Goal: Purchase product/service

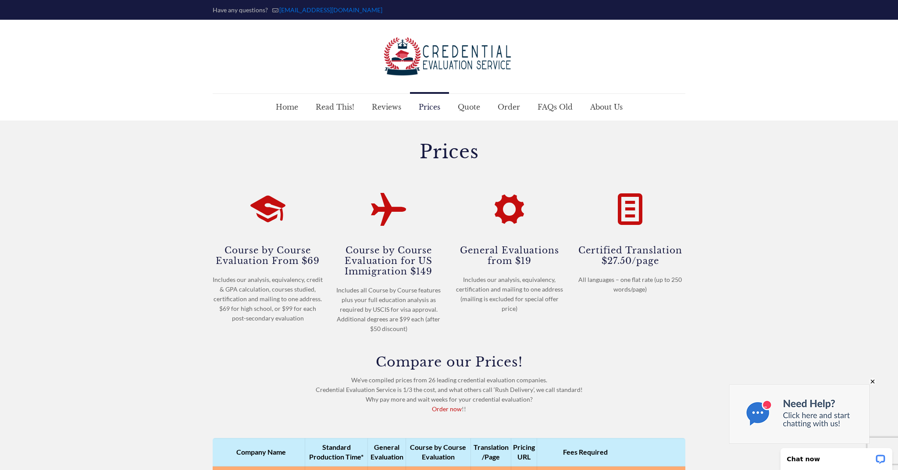
click at [767, 409] on img at bounding box center [799, 413] width 140 height 59
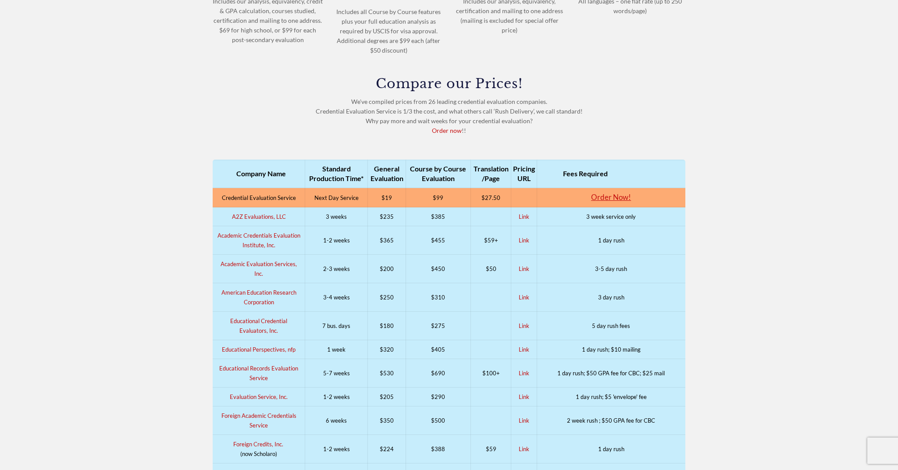
scroll to position [281, 0]
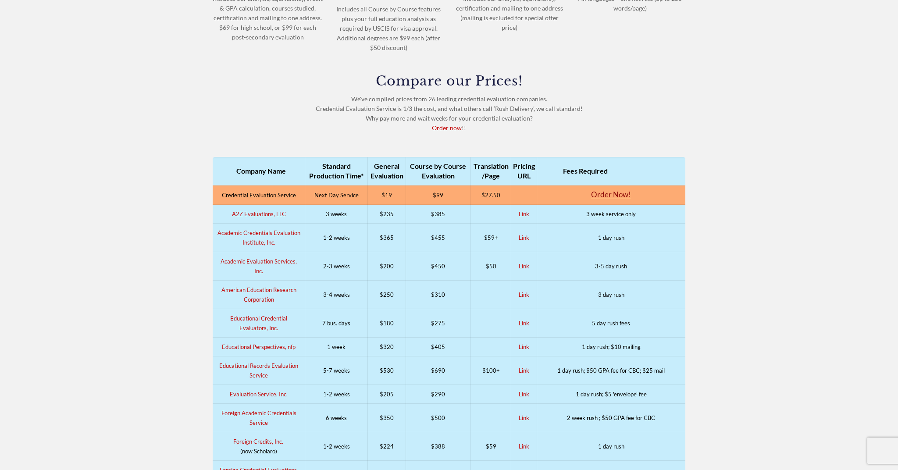
click at [618, 196] on link "Order Now!" at bounding box center [611, 194] width 40 height 9
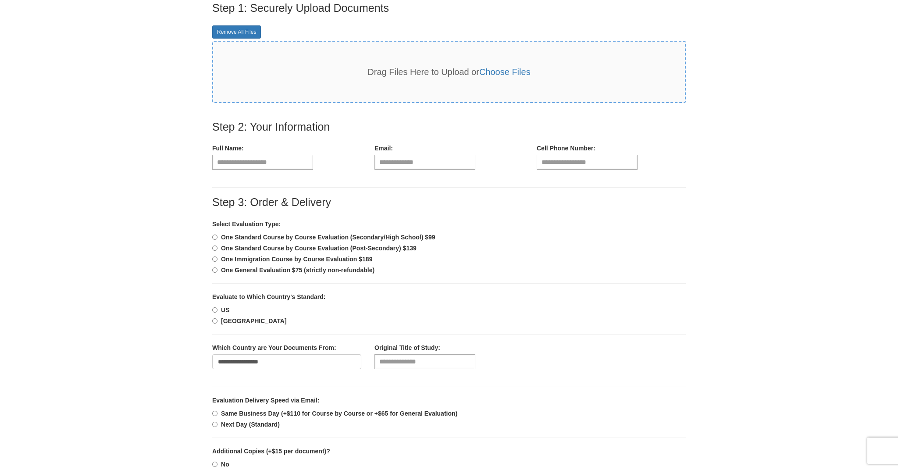
scroll to position [124, 0]
click at [348, 268] on b "One General Evaluation $75 (strictly non-refundable)" at bounding box center [297, 268] width 153 height 7
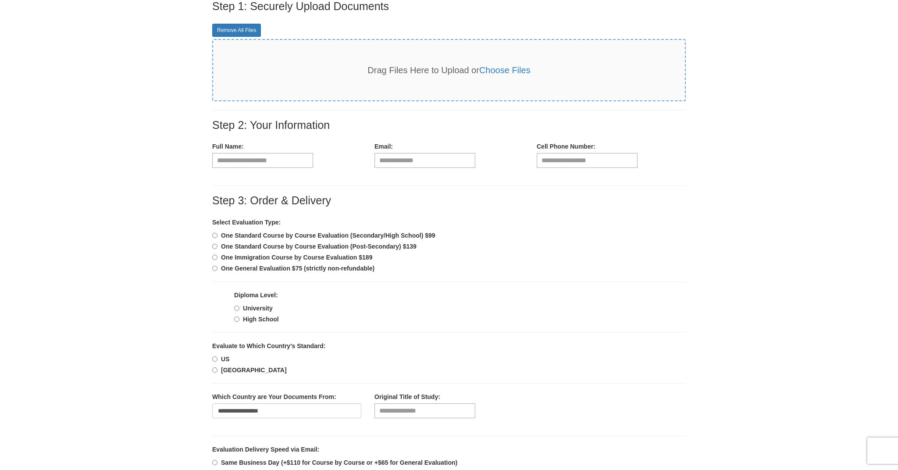
click at [269, 318] on b "High School" at bounding box center [261, 319] width 36 height 7
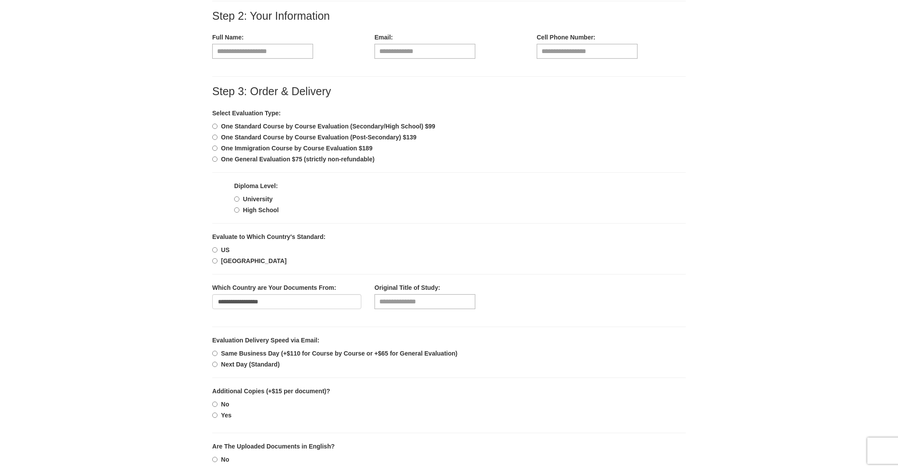
scroll to position [239, 0]
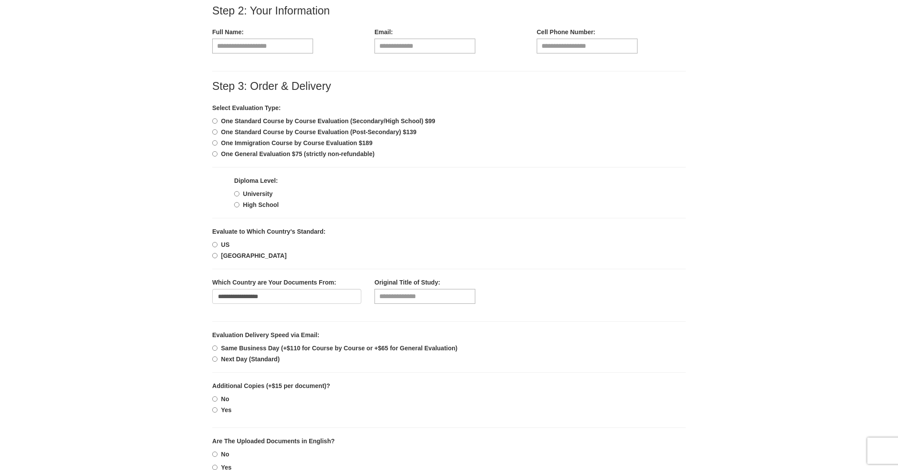
click at [228, 246] on b "US" at bounding box center [225, 244] width 8 height 7
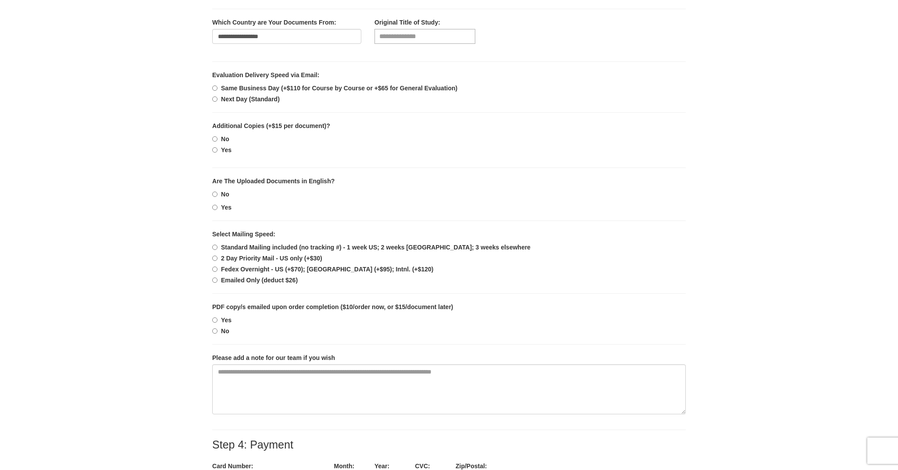
scroll to position [500, 0]
click at [225, 204] on b "Yes" at bounding box center [226, 206] width 11 height 7
click at [251, 281] on b "Emailed Only (deduct $26)" at bounding box center [259, 279] width 77 height 7
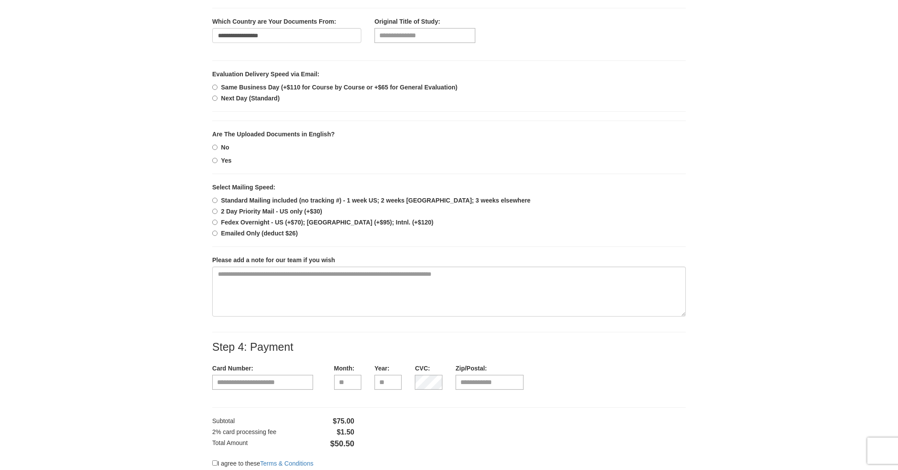
click at [199, 271] on section "Step 1: Securely Upload Documents Remove All Files Drag Files Here to Upload or…" at bounding box center [449, 70] width 898 height 890
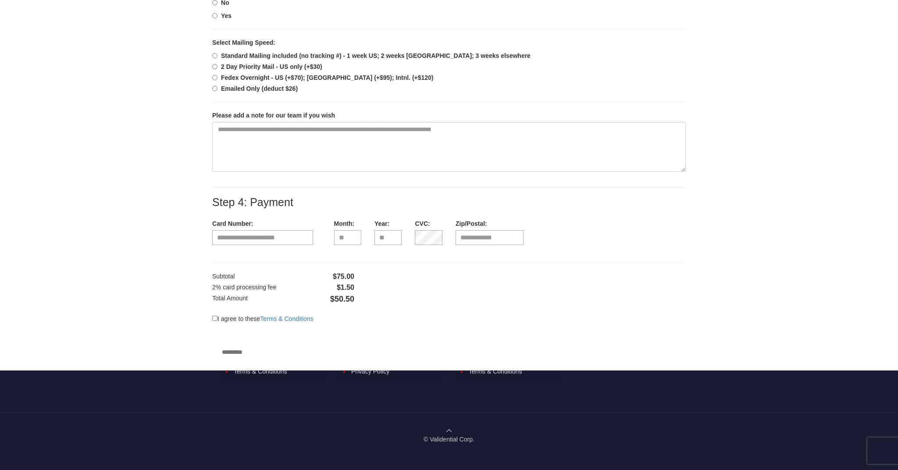
scroll to position [658, 0]
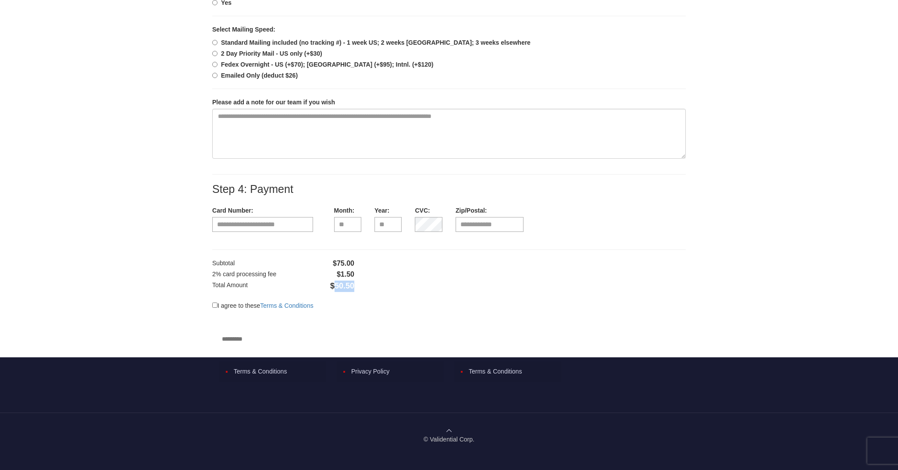
drag, startPoint x: 334, startPoint y: 288, endPoint x: 367, endPoint y: 291, distance: 33.0
click at [367, 292] on div "I agree to these Terms & Conditions *********" at bounding box center [327, 321] width 243 height 59
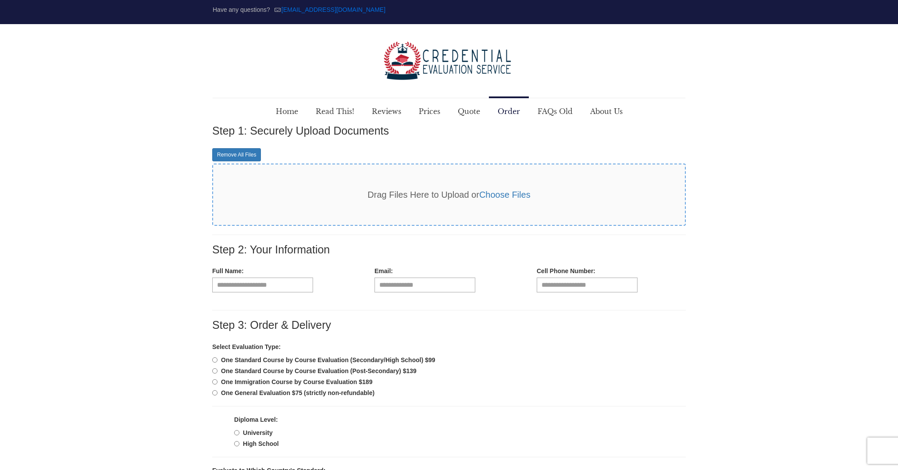
scroll to position [0, 0]
click at [491, 196] on link "Choose Files" at bounding box center [504, 195] width 51 height 10
click at [608, 109] on span "About Us" at bounding box center [606, 111] width 50 height 26
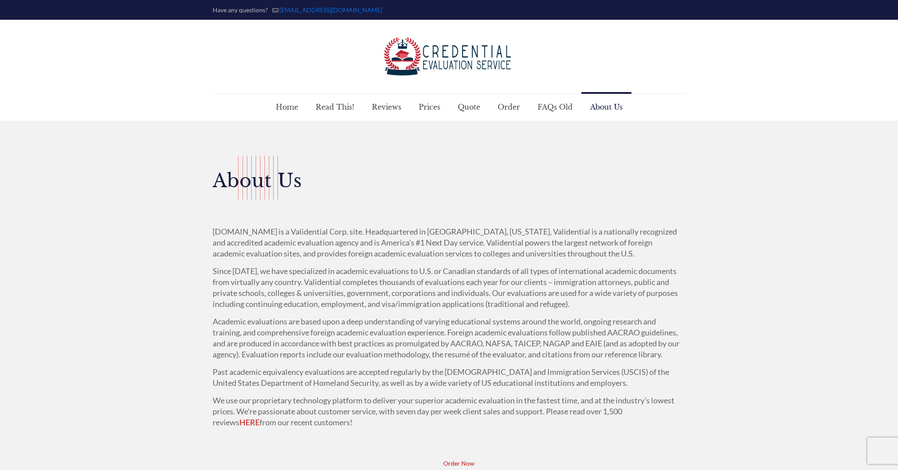
click at [793, 153] on div at bounding box center [449, 318] width 898 height 394
click at [551, 101] on span "FAQs Old" at bounding box center [555, 107] width 53 height 26
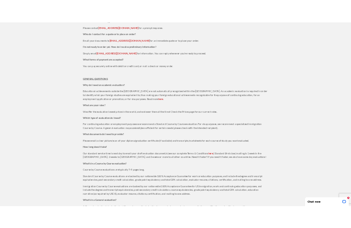
scroll to position [469, 0]
